Goal: Transaction & Acquisition: Book appointment/travel/reservation

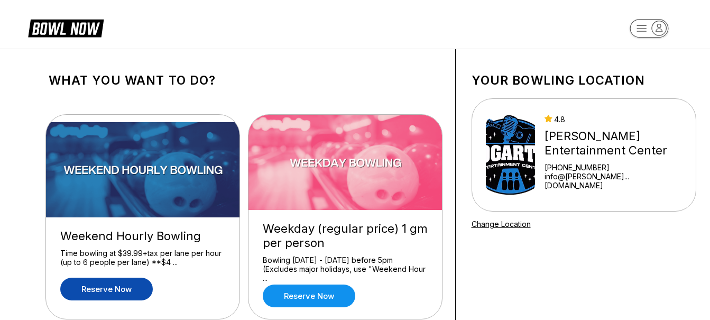
click at [122, 283] on link "Reserve now" at bounding box center [106, 289] width 93 height 23
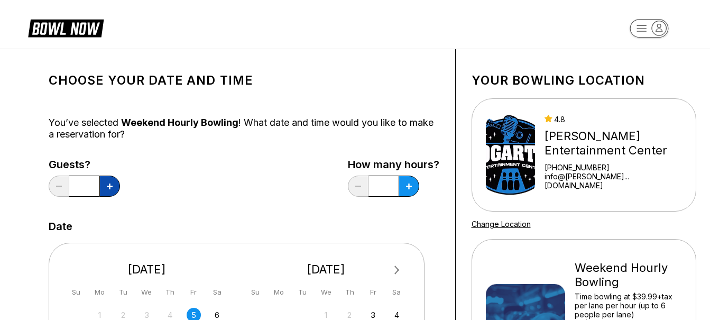
click at [107, 187] on icon at bounding box center [110, 186] width 6 height 6
type input "*"
click at [408, 186] on icon at bounding box center [409, 186] width 6 height 6
type input "****"
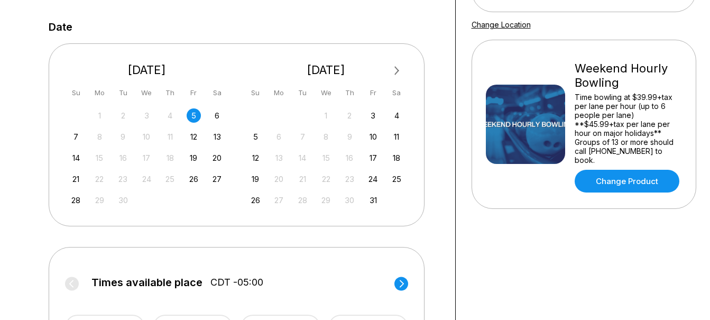
scroll to position [210, 0]
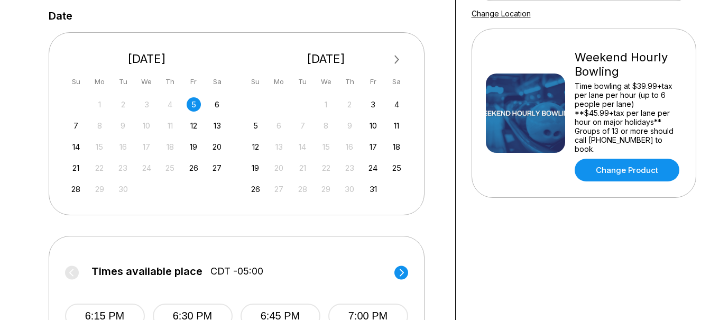
click at [193, 103] on div "5" at bounding box center [194, 104] width 14 height 14
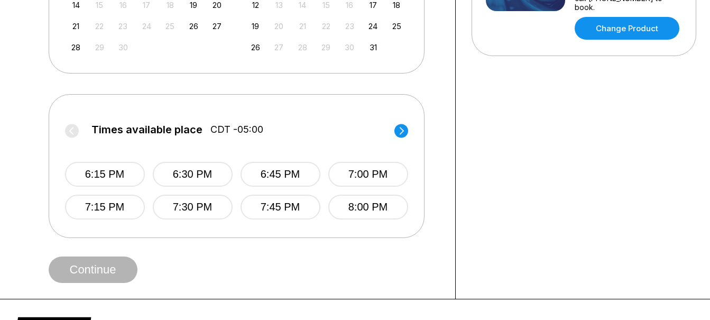
scroll to position [354, 0]
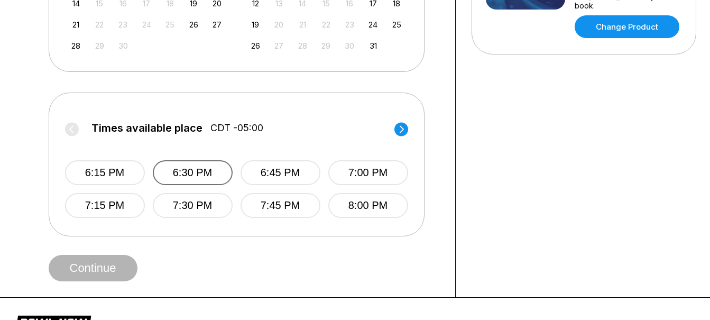
click at [183, 168] on button "6:30 PM" at bounding box center [193, 172] width 80 height 25
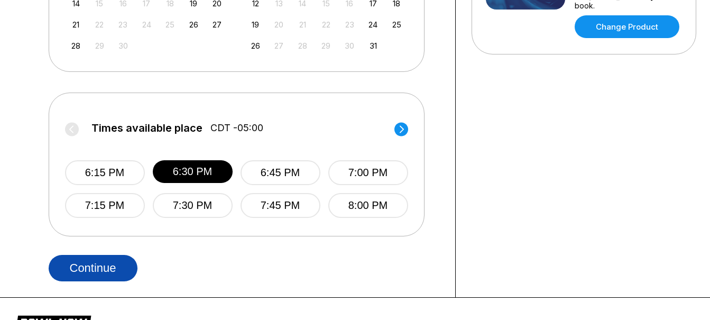
click at [93, 272] on button "Continue" at bounding box center [93, 268] width 89 height 26
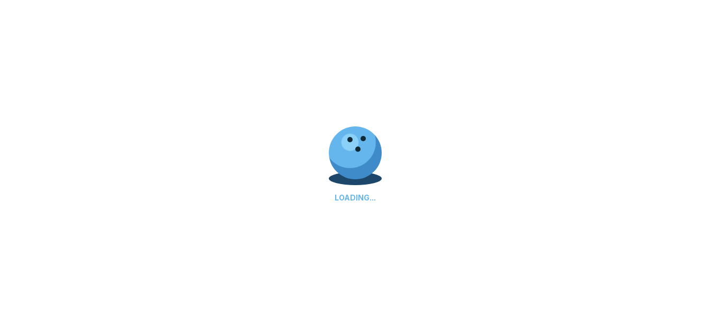
select select "**"
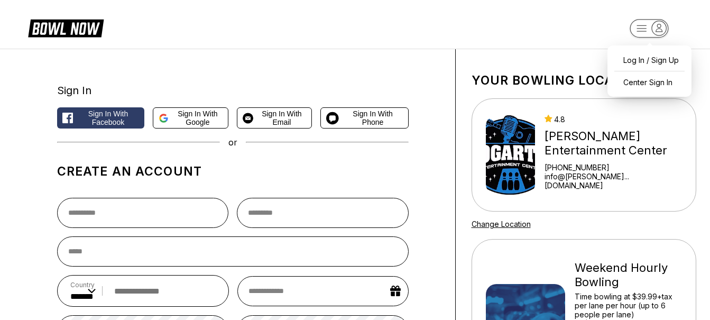
click at [653, 30] on icon "button" at bounding box center [659, 28] width 14 height 14
click at [638, 58] on div "Log In / Sign Up" at bounding box center [649, 60] width 73 height 19
select select "**"
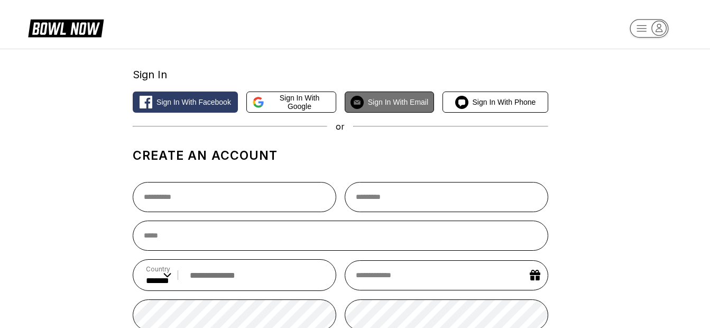
click at [405, 103] on span "Sign in with Email" at bounding box center [398, 102] width 60 height 8
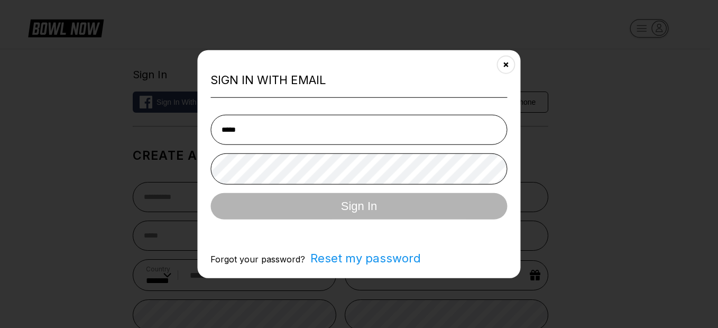
type input "**********"
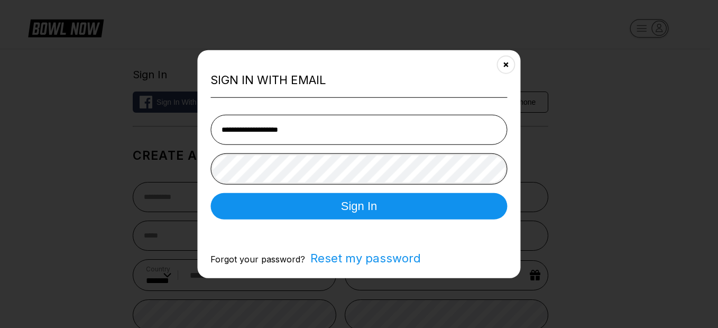
click at [210, 192] on button "Sign In" at bounding box center [358, 205] width 297 height 26
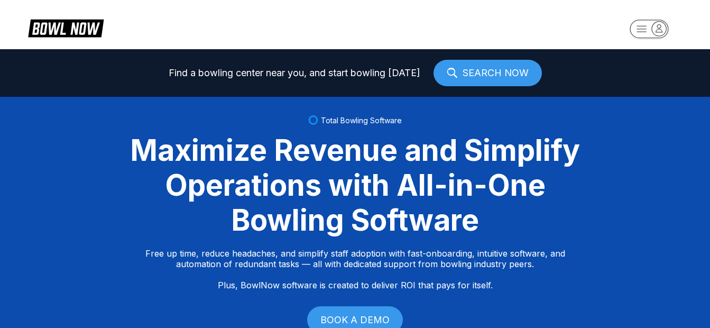
select select "**"
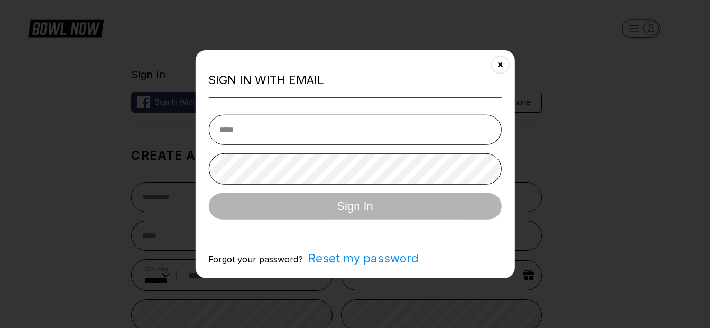
type input "**********"
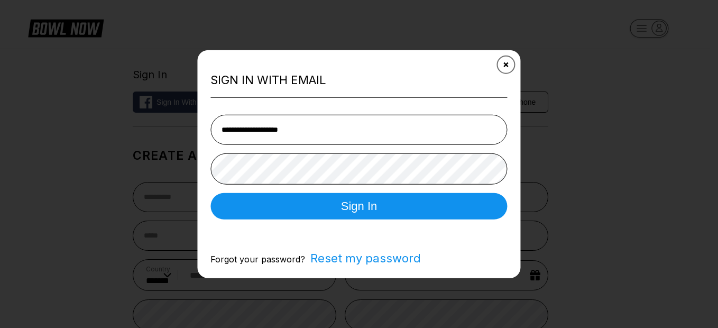
click at [512, 60] on button "Close" at bounding box center [506, 65] width 26 height 26
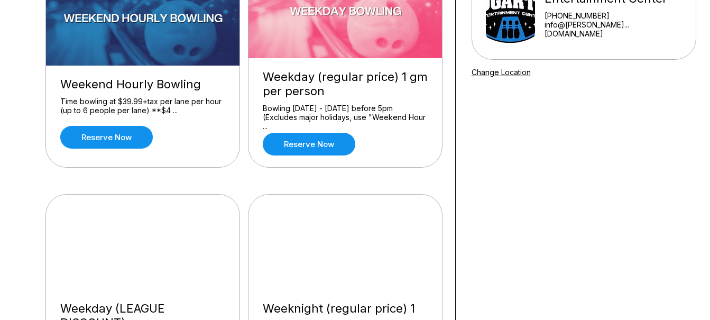
scroll to position [196, 0]
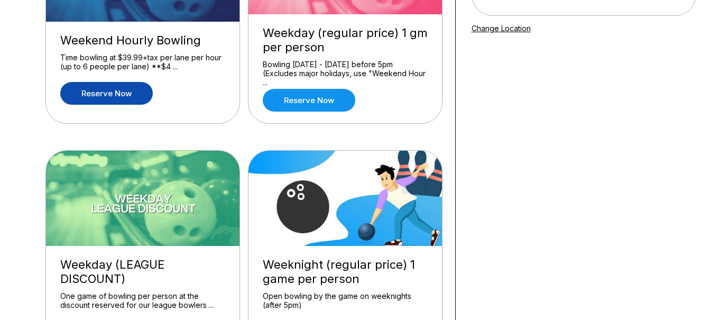
click at [112, 87] on link "Reserve now" at bounding box center [106, 93] width 93 height 23
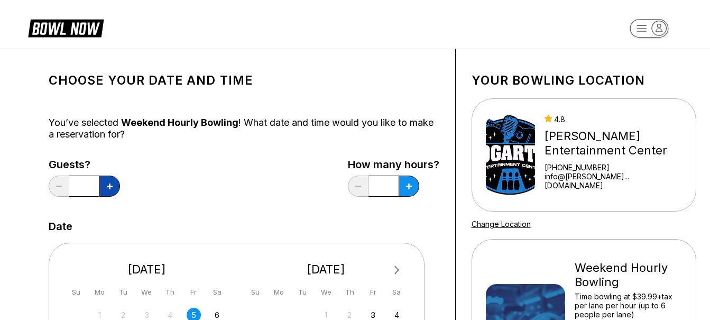
click at [105, 191] on button at bounding box center [109, 186] width 21 height 21
type input "*"
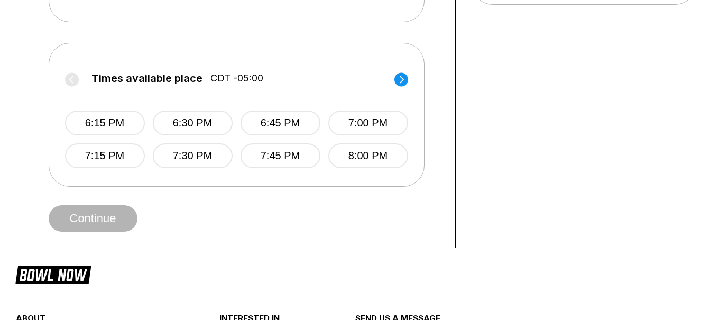
scroll to position [407, 0]
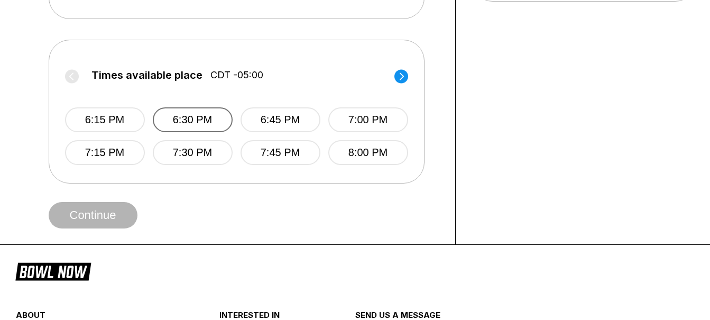
click at [215, 121] on button "6:30 PM" at bounding box center [193, 119] width 80 height 25
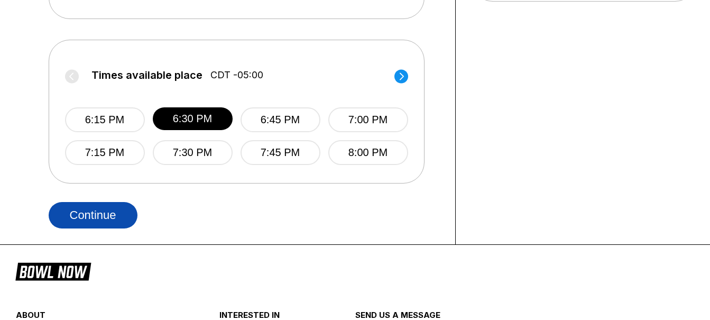
click at [107, 207] on button "Continue" at bounding box center [93, 215] width 89 height 26
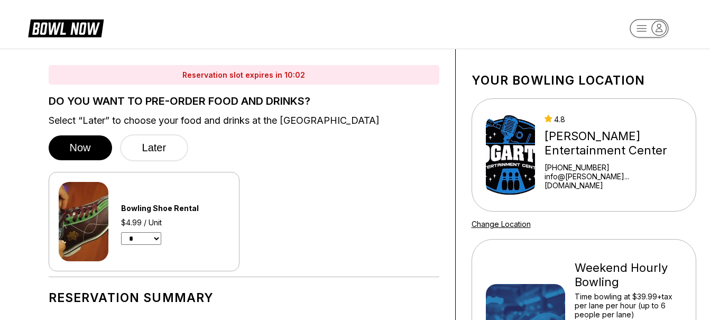
click at [155, 236] on select "* * * * * * * * * * ** ** **" at bounding box center [141, 238] width 40 height 13
select select "*"
click at [121, 232] on select "* * * * * * * * * * ** ** **" at bounding box center [141, 238] width 40 height 13
click at [149, 139] on button "Later" at bounding box center [154, 147] width 69 height 27
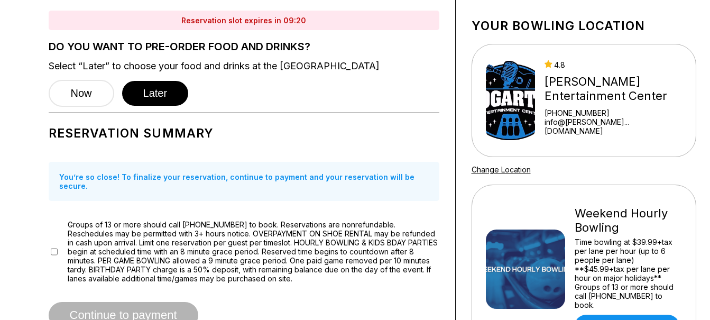
scroll to position [49, 0]
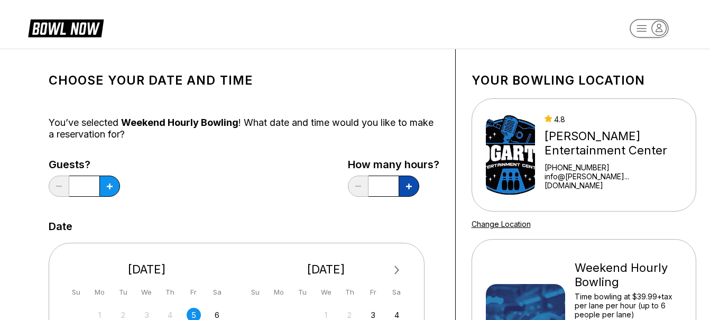
click at [408, 193] on button at bounding box center [409, 186] width 21 height 21
type input "****"
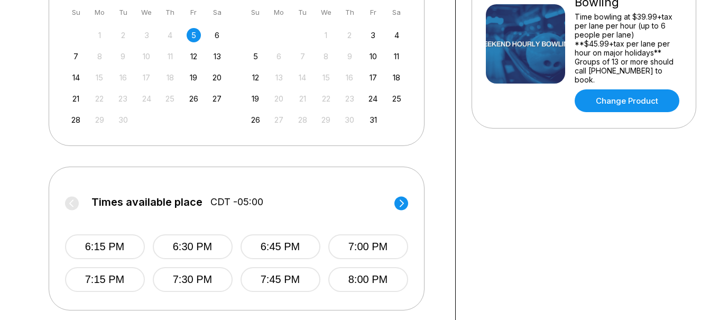
scroll to position [327, 0]
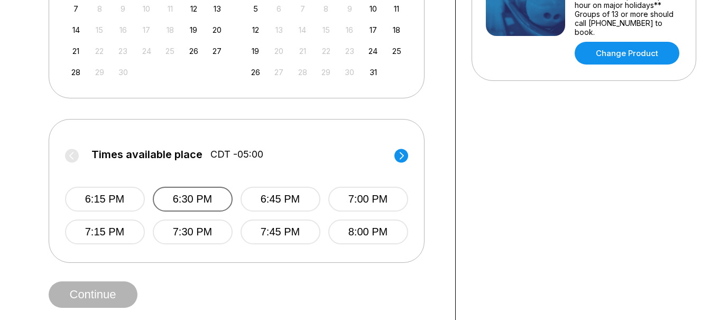
click at [187, 203] on button "6:30 PM" at bounding box center [193, 199] width 80 height 25
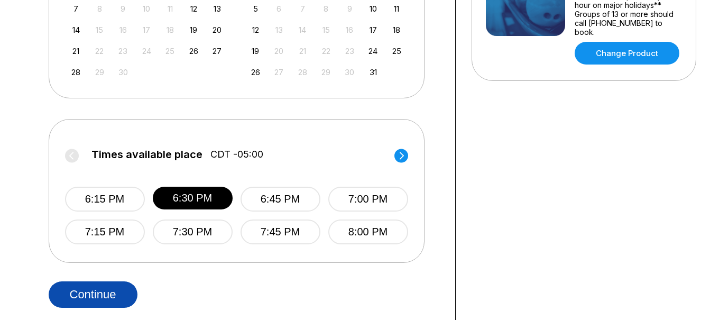
click at [98, 289] on button "Continue" at bounding box center [93, 294] width 89 height 26
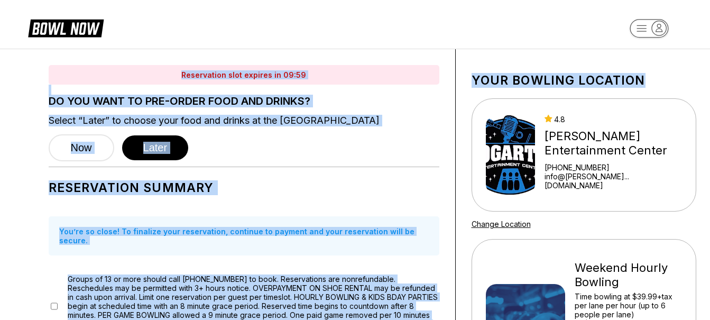
scroll to position [0, 2]
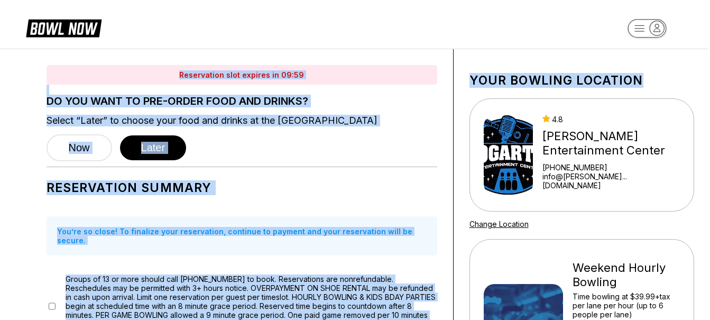
drag, startPoint x: 710, startPoint y: 47, endPoint x: 715, endPoint y: 85, distance: 39.0
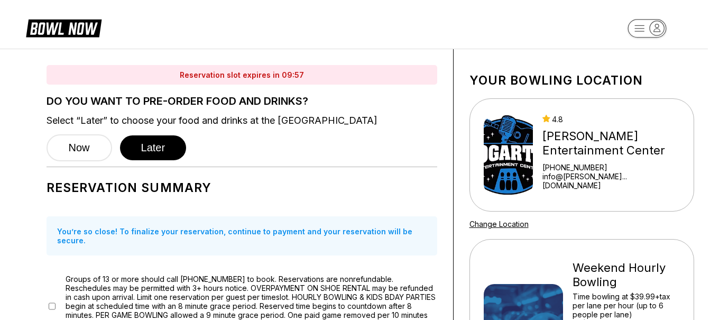
drag, startPoint x: 715, startPoint y: 85, endPoint x: 586, endPoint y: 41, distance: 135.9
click at [586, 41] on header at bounding box center [353, 24] width 710 height 49
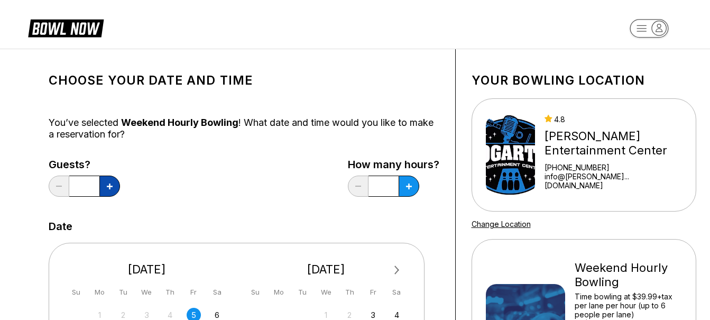
click at [114, 189] on button at bounding box center [109, 186] width 21 height 21
type input "*"
click at [404, 184] on button at bounding box center [409, 186] width 21 height 21
type input "***"
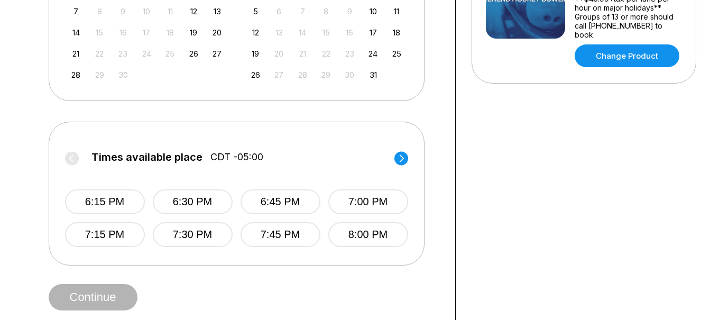
scroll to position [323, 0]
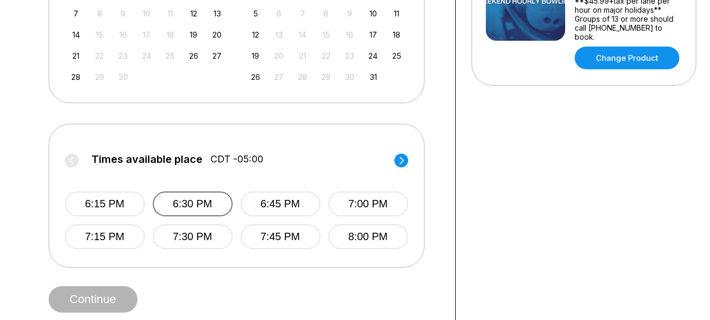
click at [214, 214] on button "6:30 PM" at bounding box center [193, 203] width 80 height 25
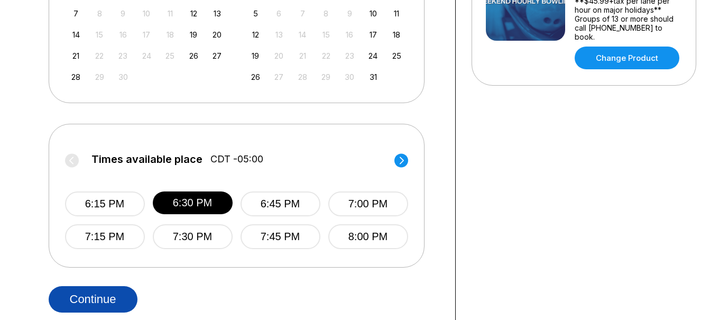
click at [73, 303] on button "Continue" at bounding box center [93, 299] width 89 height 26
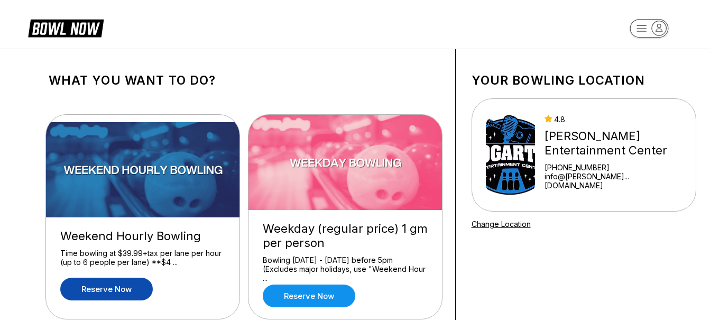
click at [112, 286] on link "Reserve now" at bounding box center [106, 289] width 93 height 23
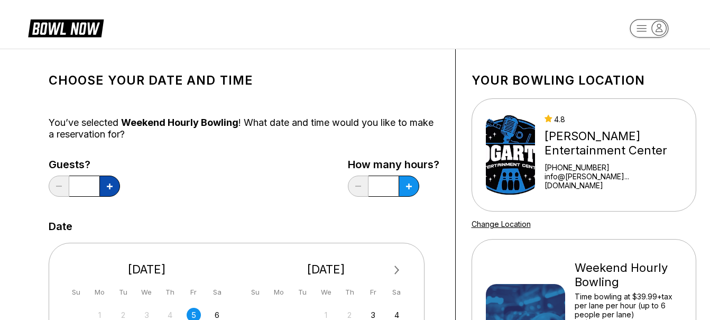
click at [108, 178] on button at bounding box center [109, 186] width 21 height 21
type input "*"
click at [413, 186] on button at bounding box center [409, 186] width 21 height 21
type input "****"
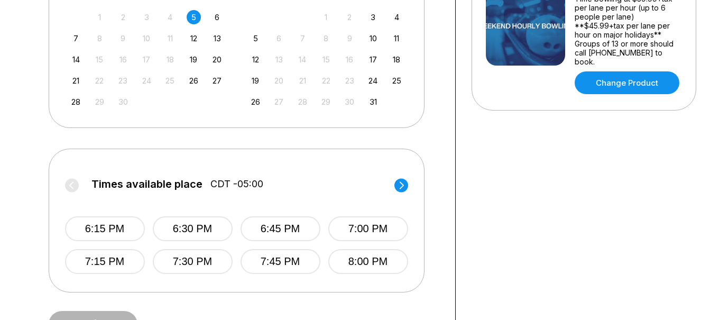
scroll to position [300, 0]
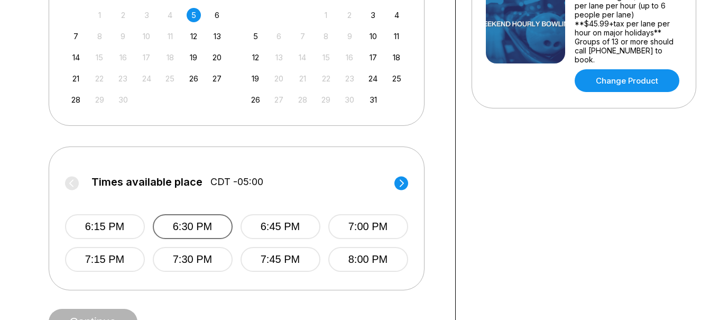
click at [201, 219] on button "6:30 PM" at bounding box center [193, 226] width 80 height 25
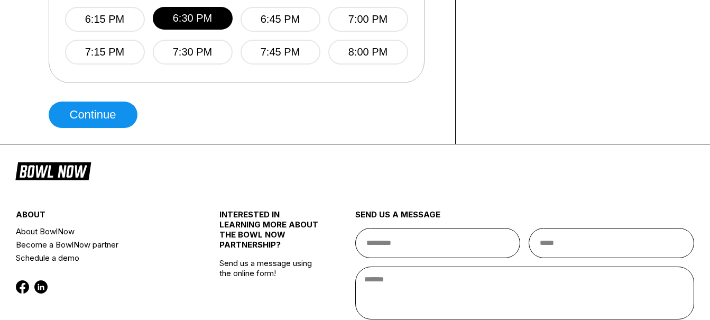
scroll to position [503, 0]
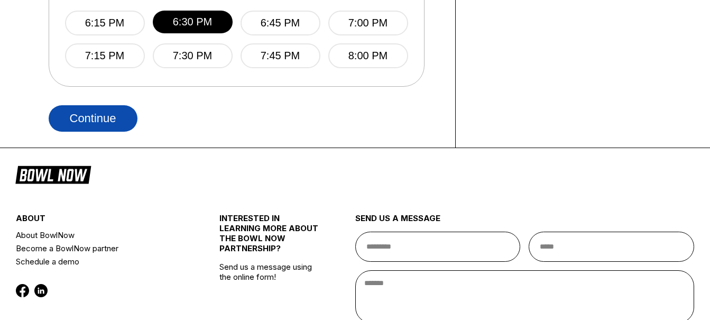
click at [110, 127] on button "Continue" at bounding box center [93, 118] width 89 height 26
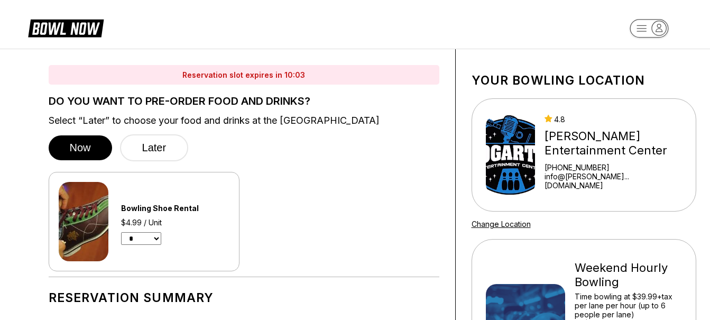
click at [158, 242] on select "* * * * * * * * * * ** ** **" at bounding box center [141, 238] width 40 height 13
select select "*"
click at [121, 232] on select "* * * * * * * * * * ** ** **" at bounding box center [141, 238] width 40 height 13
click at [143, 136] on button "Later" at bounding box center [154, 147] width 69 height 27
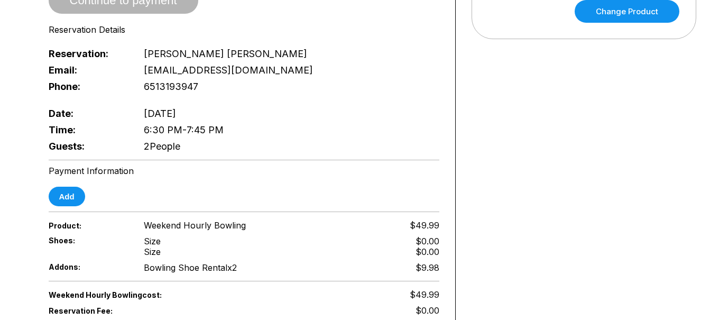
scroll to position [367, 0]
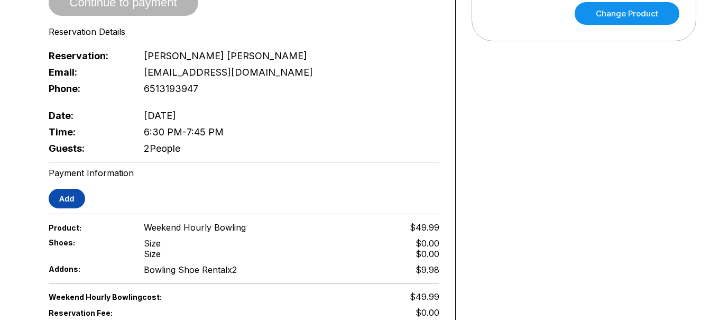
click at [69, 189] on button "Add" at bounding box center [67, 199] width 36 height 20
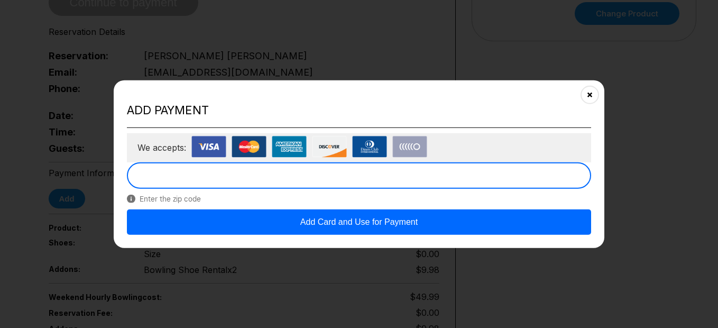
click at [246, 209] on button "Add Card and Use for Payment" at bounding box center [359, 221] width 464 height 25
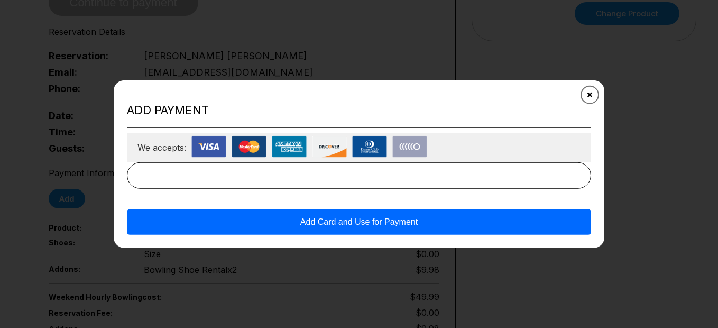
click at [587, 93] on icon "Close" at bounding box center [590, 94] width 8 height 8
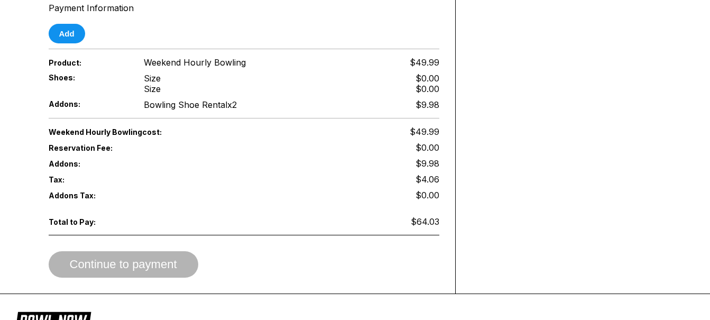
scroll to position [534, 0]
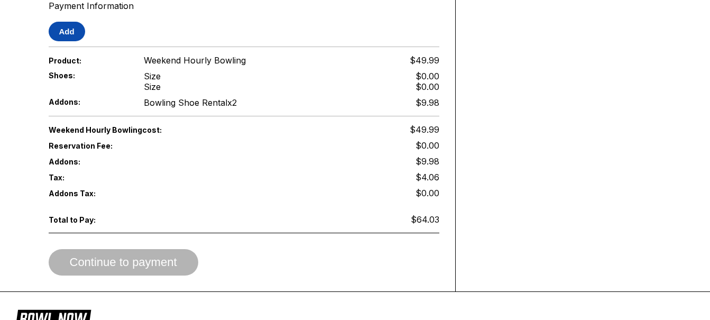
click at [70, 22] on button "Add" at bounding box center [67, 32] width 36 height 20
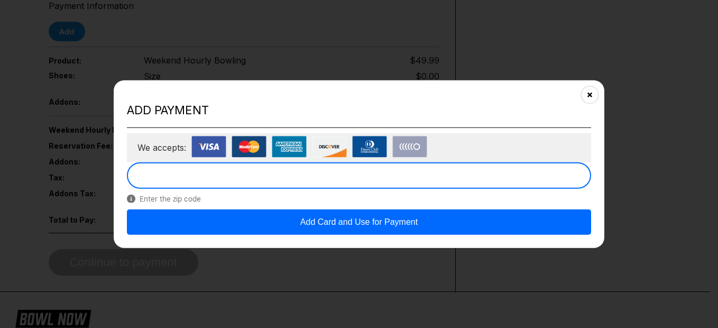
click at [488, 220] on button "Add Card and Use for Payment" at bounding box center [359, 221] width 464 height 25
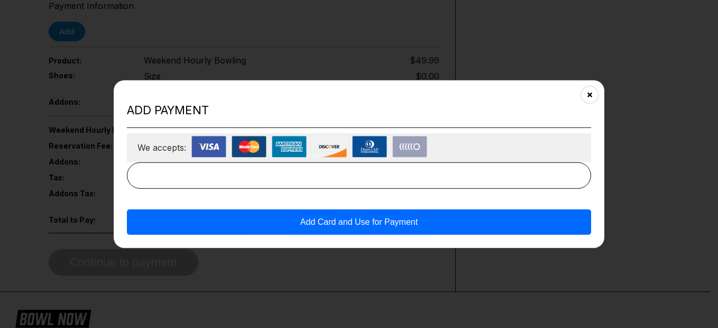
click at [385, 214] on button "Add Card and Use for Payment" at bounding box center [359, 221] width 464 height 25
click at [204, 227] on button "Add Card and Use for Payment" at bounding box center [359, 221] width 464 height 25
click at [410, 144] on img at bounding box center [409, 146] width 35 height 22
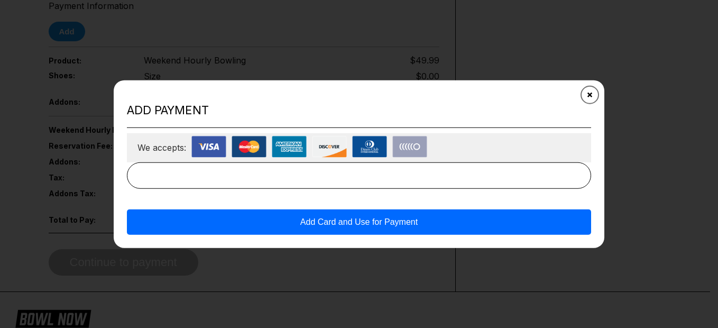
click at [590, 92] on icon "Close" at bounding box center [590, 94] width 8 height 8
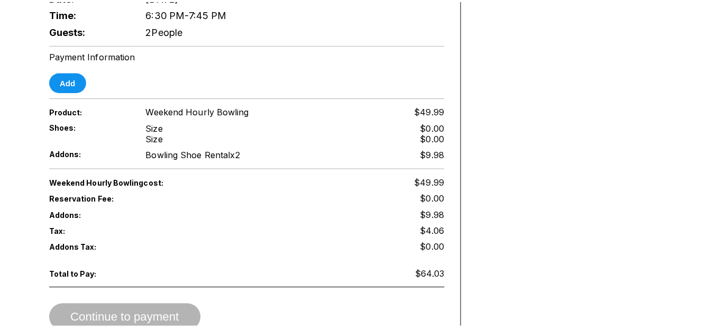
scroll to position [491, 0]
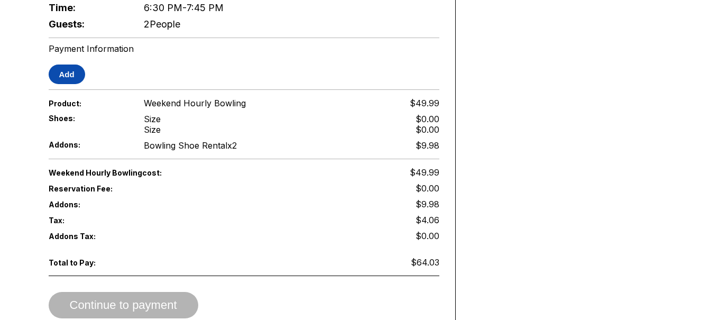
click at [62, 65] on button "Add" at bounding box center [67, 75] width 36 height 20
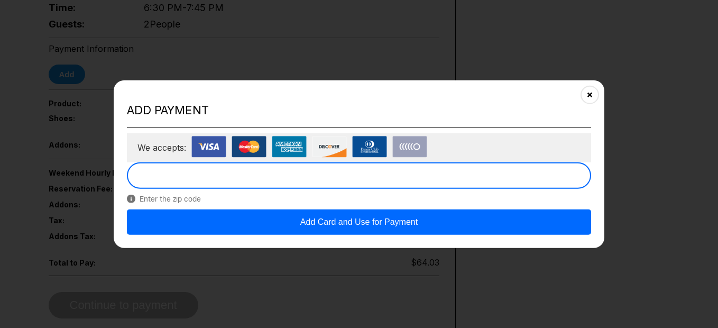
click at [390, 218] on button "Add Card and Use for Payment" at bounding box center [359, 221] width 464 height 25
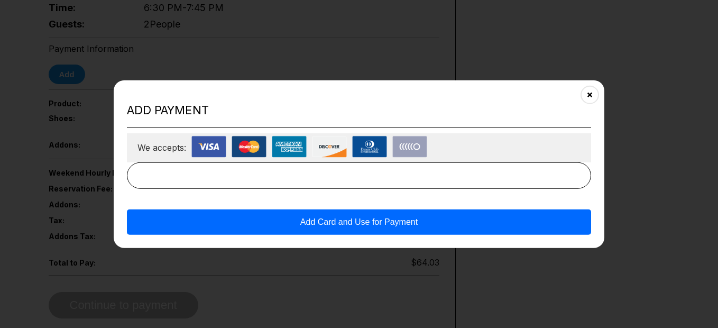
click at [390, 218] on button "Add Card and Use for Payment" at bounding box center [359, 221] width 464 height 25
click at [259, 220] on button "Add Card and Use for Payment" at bounding box center [359, 221] width 464 height 25
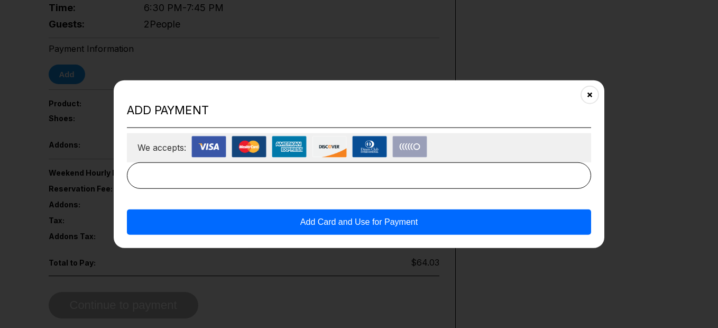
click at [259, 220] on button "Add Card and Use for Payment" at bounding box center [359, 221] width 464 height 25
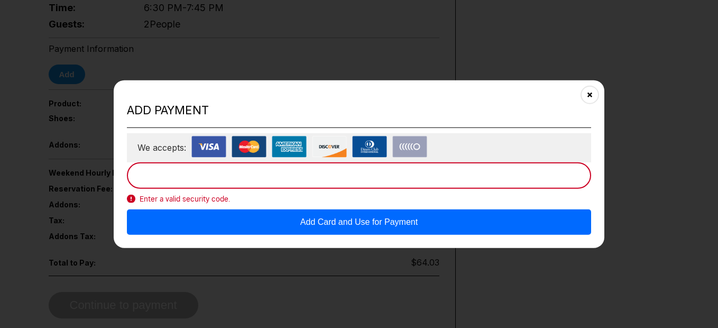
click at [440, 225] on button "Add Card and Use for Payment" at bounding box center [359, 221] width 464 height 25
click at [445, 214] on button "Add Card and Use for Payment" at bounding box center [359, 221] width 464 height 25
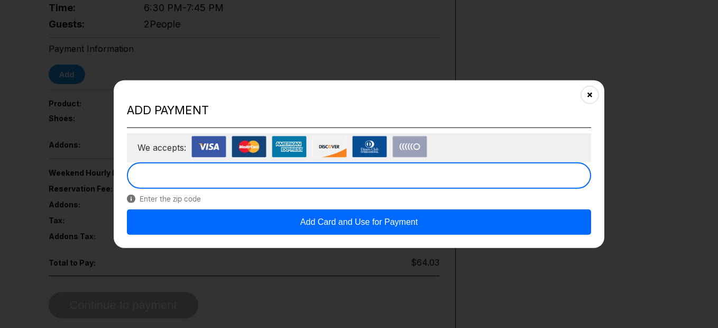
click at [416, 221] on button "Add Card and Use for Payment" at bounding box center [359, 221] width 464 height 25
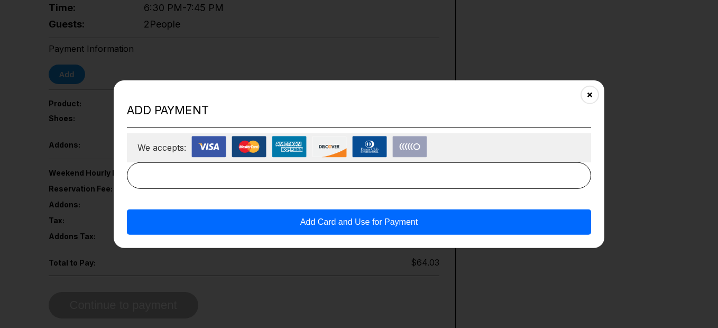
click at [416, 221] on button "Add Card and Use for Payment" at bounding box center [359, 221] width 464 height 25
click at [591, 90] on button "Close" at bounding box center [590, 95] width 26 height 26
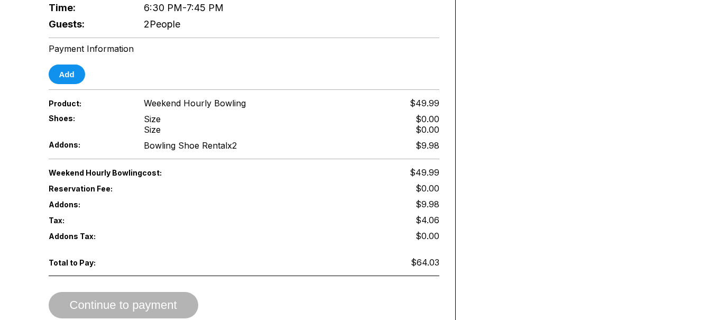
click at [136, 292] on div "Continue to payment" at bounding box center [244, 305] width 391 height 26
click at [78, 65] on button "Add" at bounding box center [67, 75] width 36 height 20
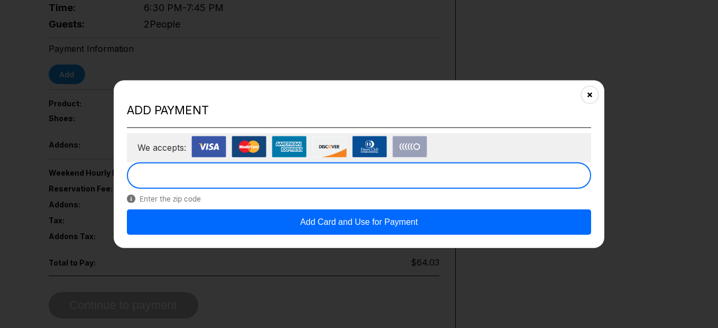
click at [500, 226] on button "Add Card and Use for Payment" at bounding box center [359, 221] width 464 height 25
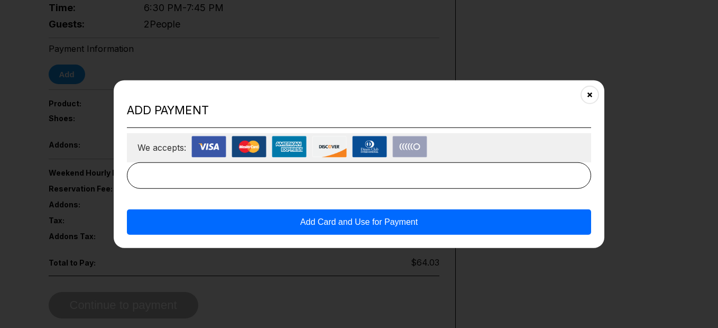
click at [500, 226] on button "Add Card and Use for Payment" at bounding box center [359, 221] width 464 height 25
click at [490, 217] on button "Add Card and Use for Payment" at bounding box center [359, 221] width 464 height 25
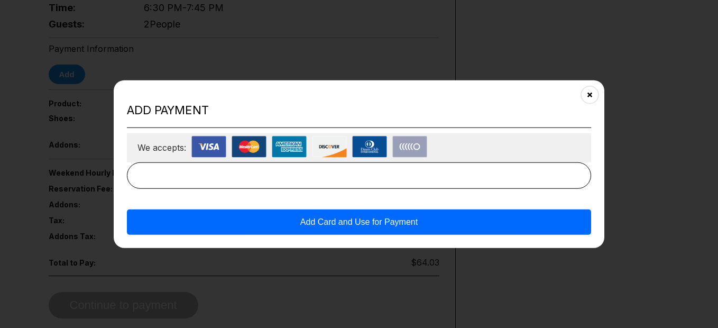
click at [490, 217] on button "Add Card and Use for Payment" at bounding box center [359, 221] width 464 height 25
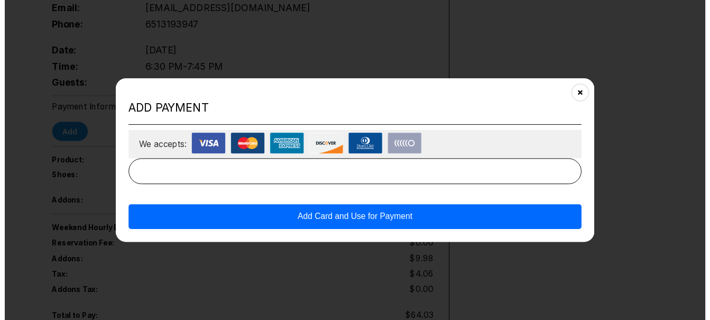
scroll to position [551, 0]
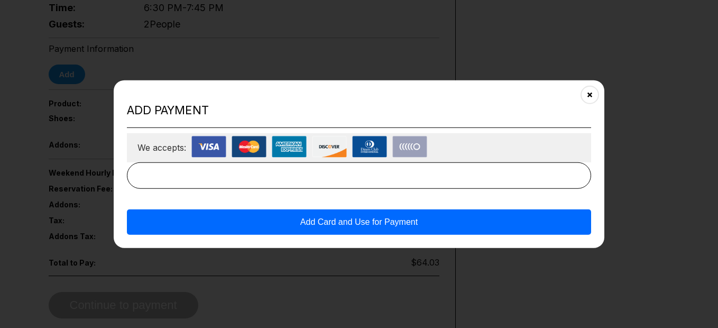
click at [193, 223] on button "Add Card and Use for Payment" at bounding box center [359, 221] width 464 height 25
click at [591, 92] on icon "Close" at bounding box center [590, 94] width 8 height 8
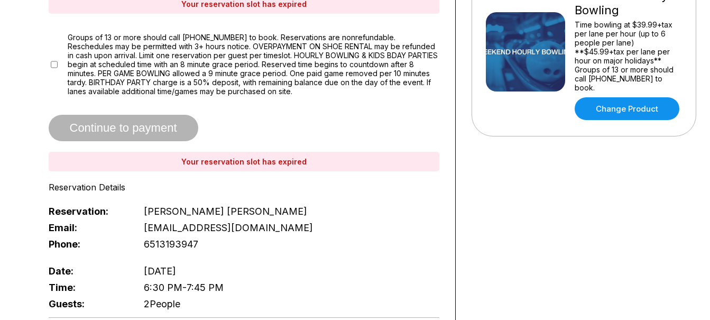
scroll to position [0, 0]
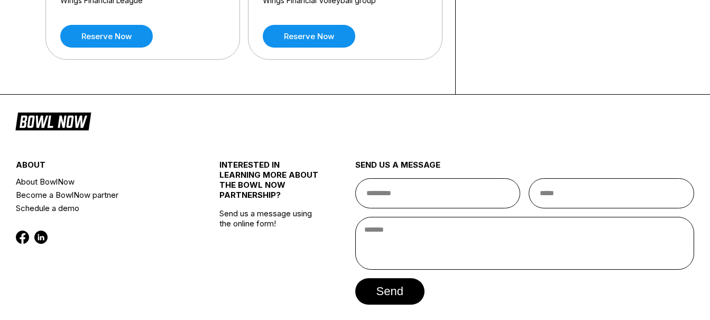
scroll to position [1446, 0]
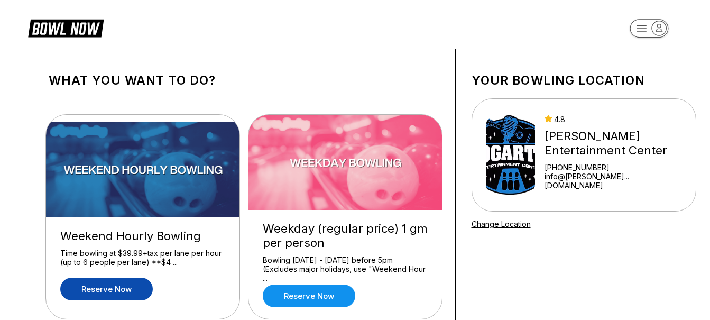
click at [122, 287] on link "Reserve now" at bounding box center [106, 289] width 93 height 23
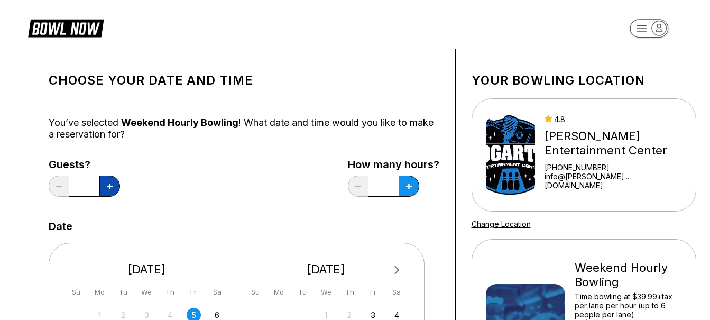
click at [113, 181] on button at bounding box center [109, 186] width 21 height 21
type input "*"
click at [411, 185] on icon at bounding box center [409, 186] width 6 height 6
click at [363, 179] on button at bounding box center [358, 186] width 21 height 21
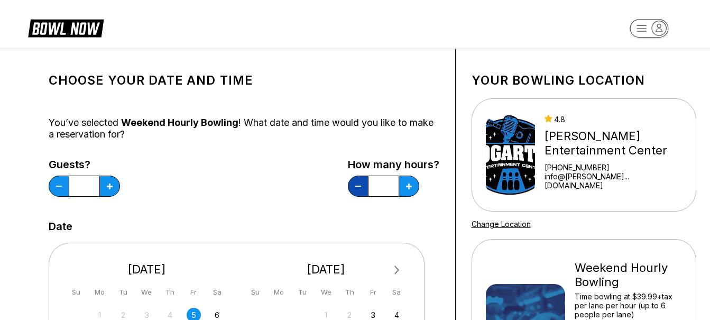
type input "****"
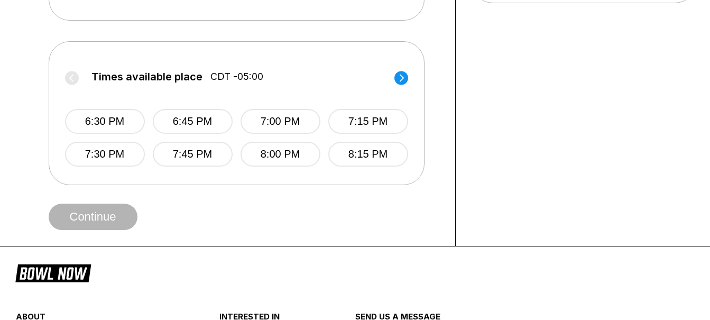
scroll to position [407, 0]
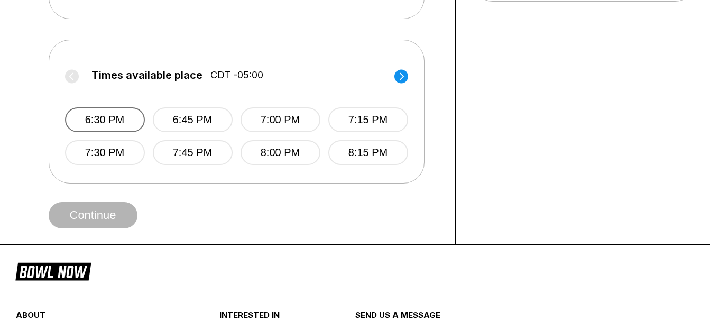
click at [111, 120] on button "6:30 PM" at bounding box center [105, 119] width 80 height 25
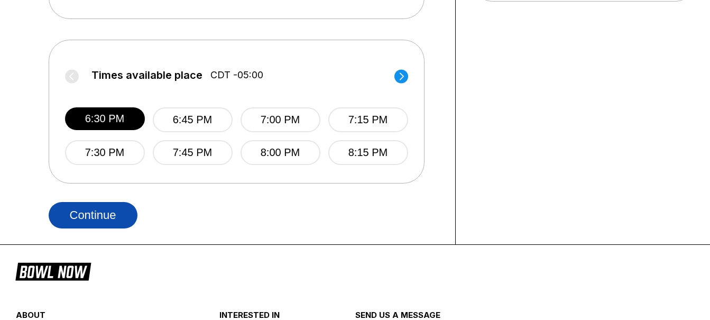
click at [85, 218] on button "Continue" at bounding box center [93, 215] width 89 height 26
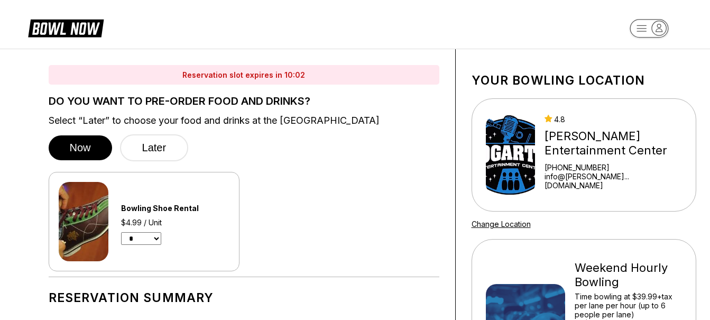
click at [134, 234] on select "* * * * * * * * * * ** ** **" at bounding box center [141, 238] width 40 height 13
select select "*"
click at [121, 232] on select "* * * * * * * * * * ** ** **" at bounding box center [141, 238] width 40 height 13
click at [170, 146] on button "Later" at bounding box center [154, 147] width 69 height 27
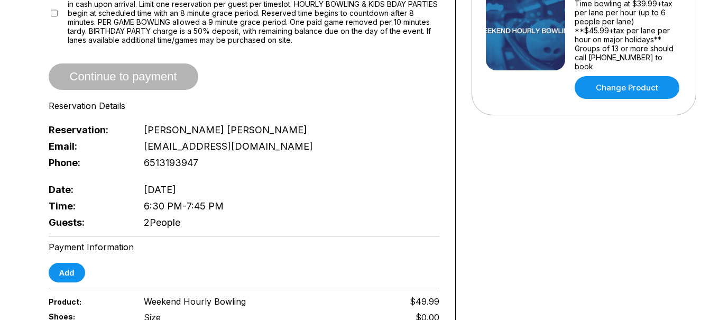
scroll to position [295, 0]
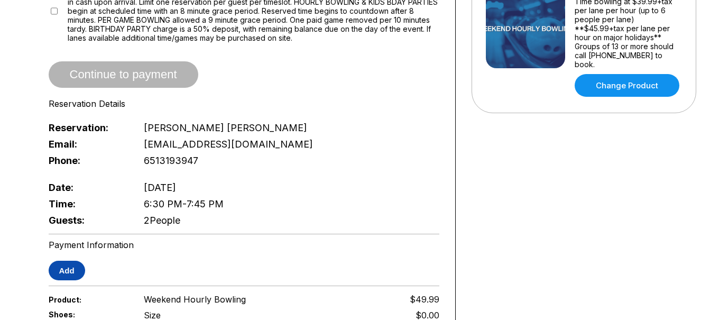
click at [58, 261] on button "Add" at bounding box center [67, 271] width 36 height 20
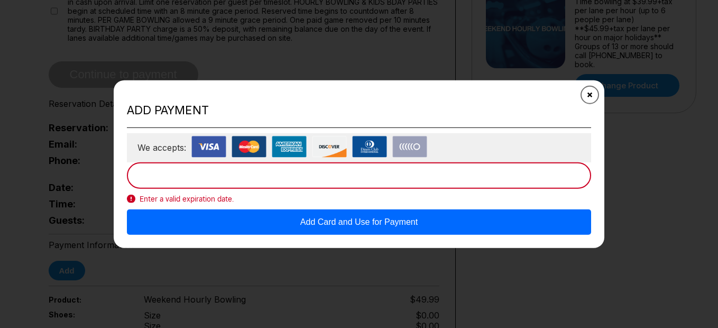
click at [592, 100] on button "Close" at bounding box center [590, 95] width 26 height 26
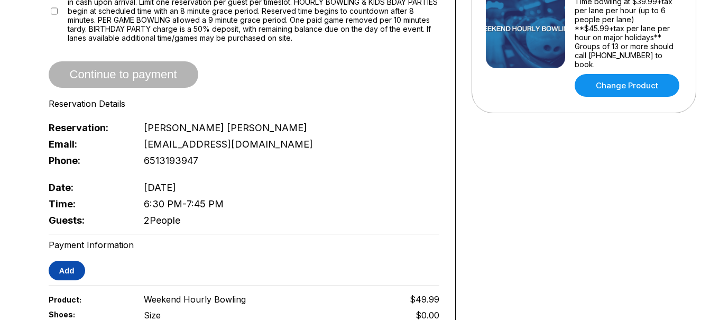
click at [69, 268] on button "Add" at bounding box center [67, 271] width 36 height 20
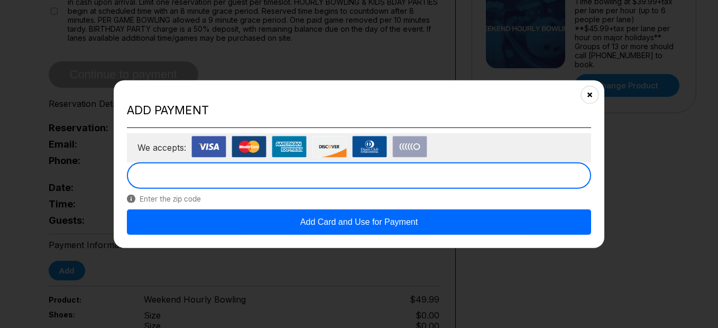
click at [357, 214] on button "Add Card and Use for Payment" at bounding box center [359, 221] width 464 height 25
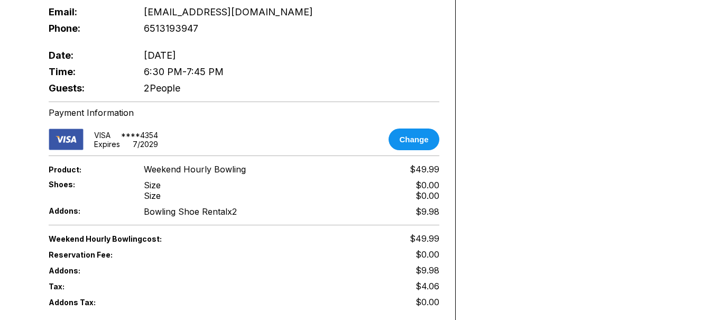
scroll to position [429, 0]
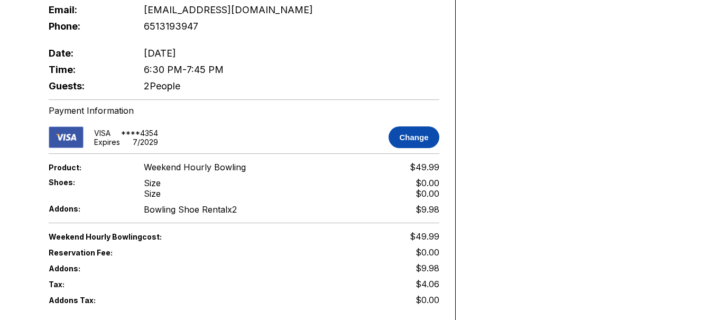
click at [427, 126] on button "Change" at bounding box center [414, 137] width 50 height 22
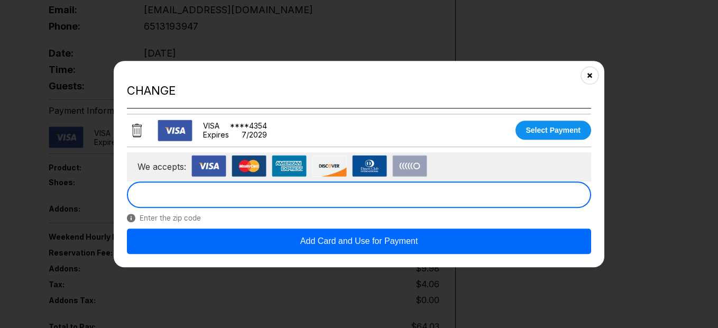
click at [286, 240] on button "Add Card and Use for Payment" at bounding box center [359, 240] width 464 height 25
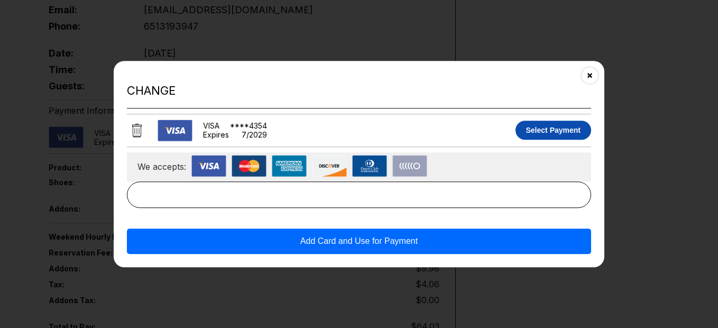
click at [550, 130] on button "Select Payment" at bounding box center [554, 130] width 76 height 19
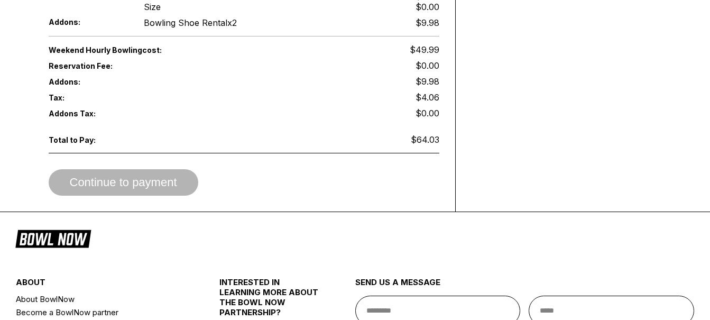
scroll to position [492, 0]
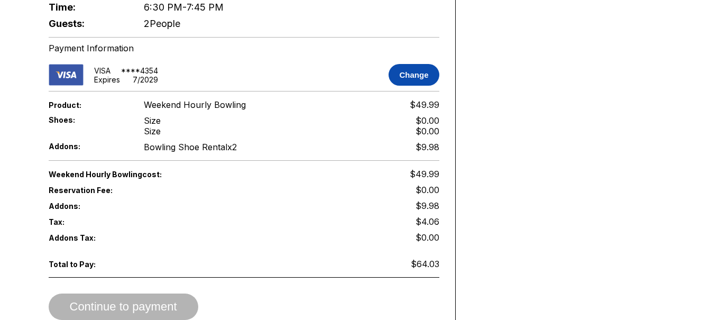
click at [407, 68] on button "Change" at bounding box center [414, 75] width 50 height 22
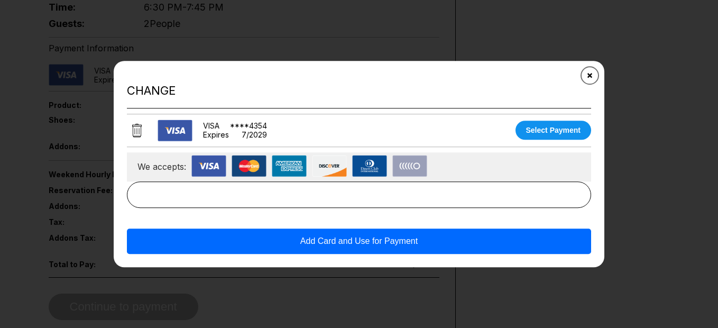
click at [590, 72] on icon "Close" at bounding box center [590, 75] width 8 height 8
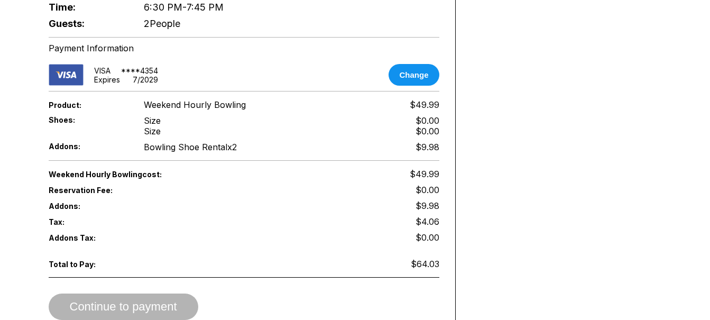
click at [166, 293] on div "Continue to payment" at bounding box center [244, 306] width 391 height 26
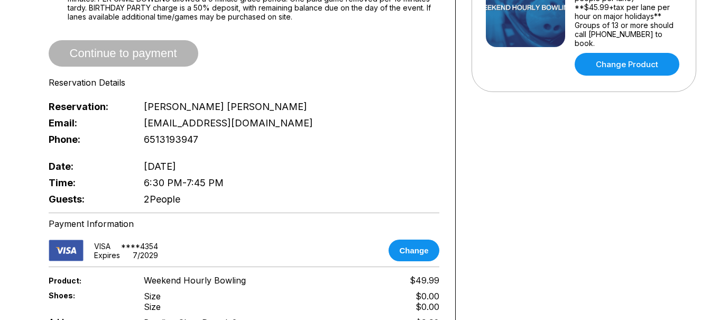
scroll to position [318, 0]
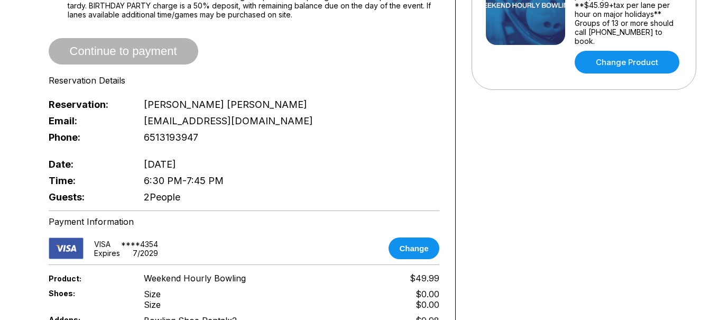
click at [150, 249] on div "7 / 2029" at bounding box center [145, 253] width 25 height 9
click at [53, 242] on img at bounding box center [66, 248] width 35 height 22
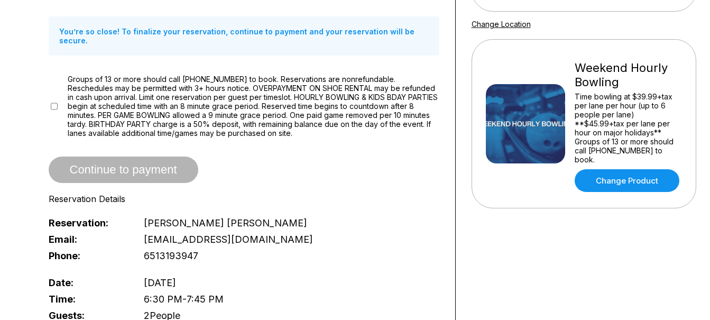
scroll to position [196, 0]
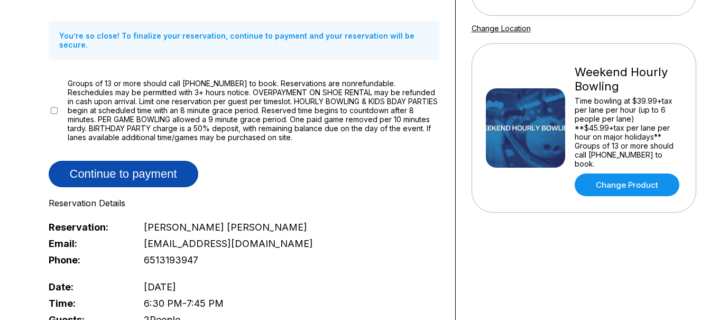
click at [134, 161] on button "Continue to payment" at bounding box center [124, 174] width 150 height 26
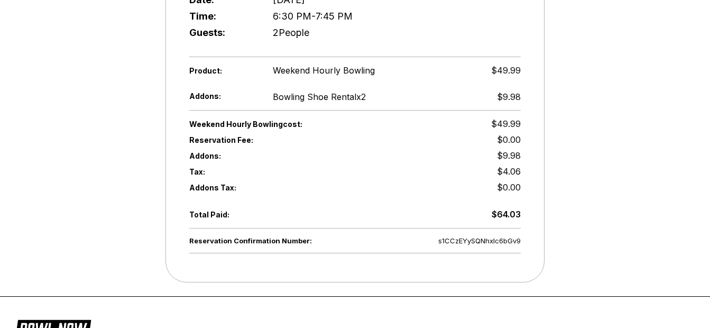
scroll to position [356, 0]
